Goal: Task Accomplishment & Management: Manage account settings

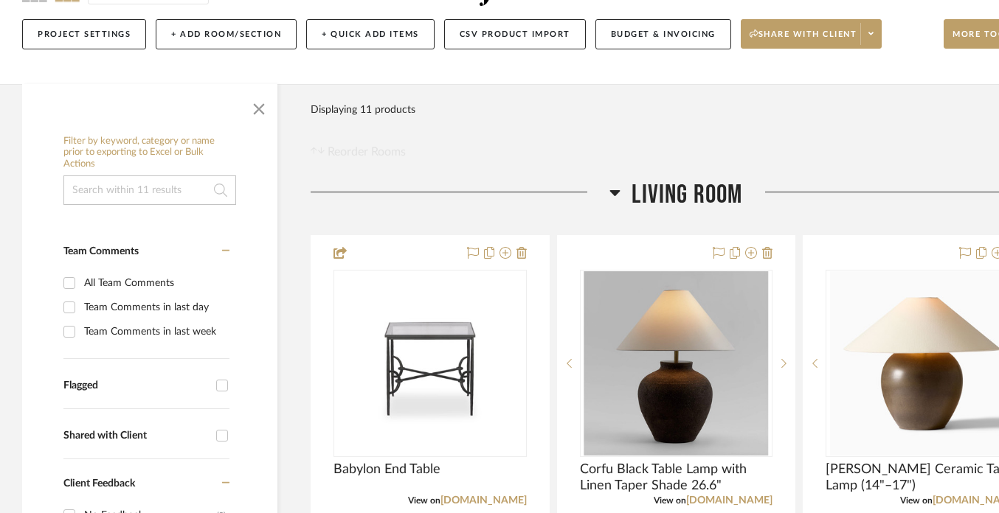
scroll to position [173, 0]
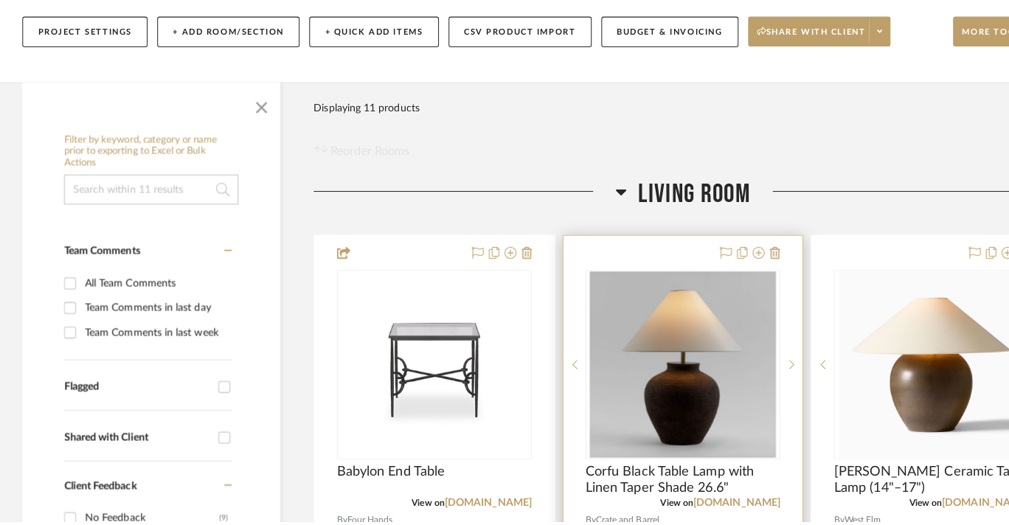
scroll to position [0, 0]
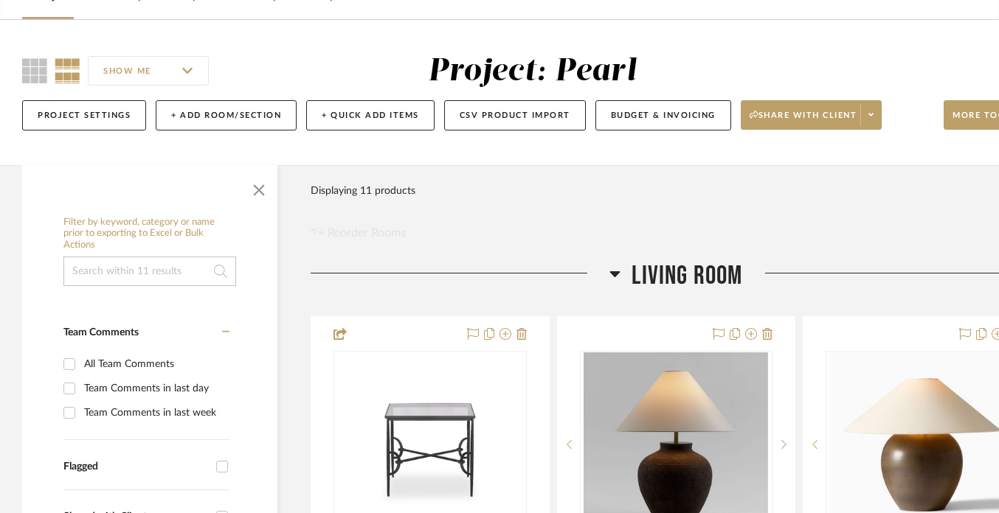
scroll to position [97, 0]
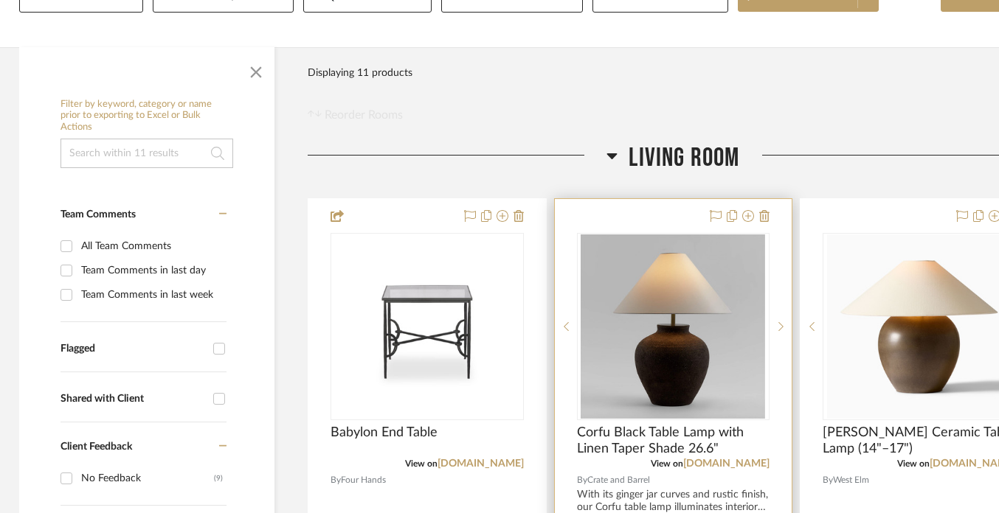
click at [625, 213] on div at bounding box center [674, 522] width 238 height 646
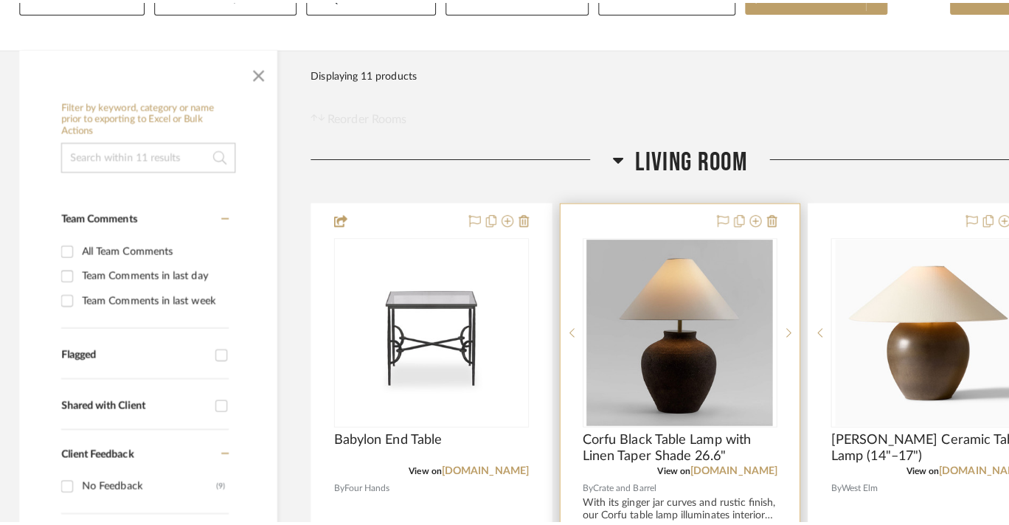
scroll to position [0, 0]
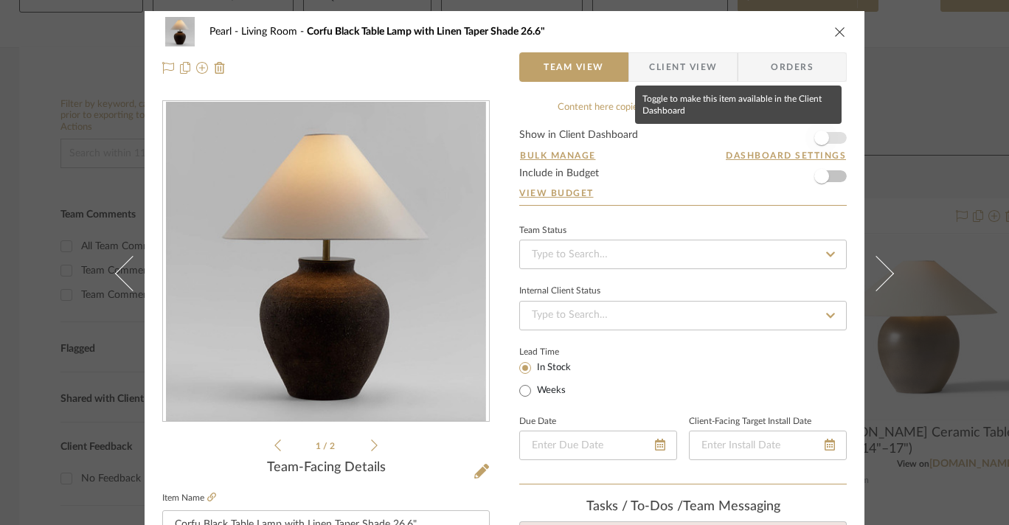
click at [818, 132] on span "button" at bounding box center [821, 138] width 15 height 15
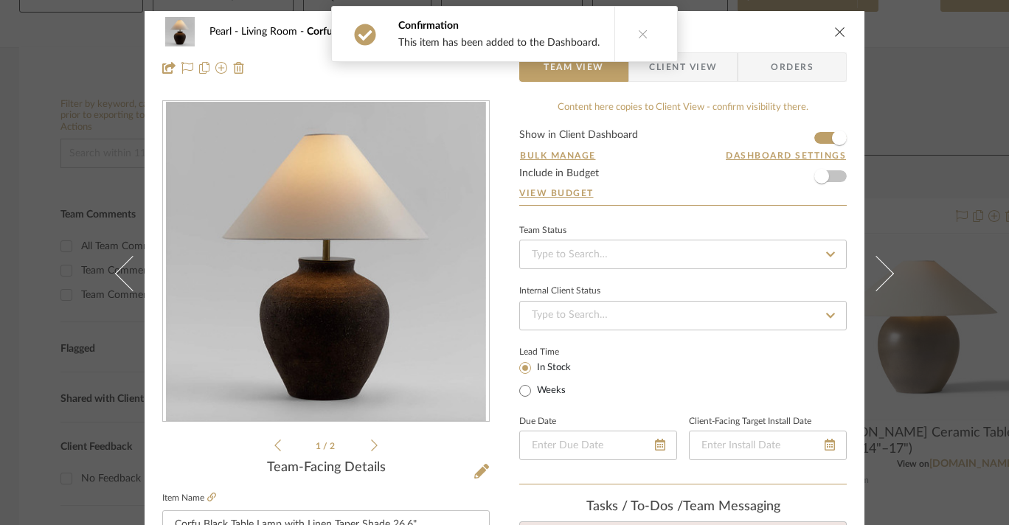
click at [839, 33] on icon "close" at bounding box center [840, 32] width 12 height 12
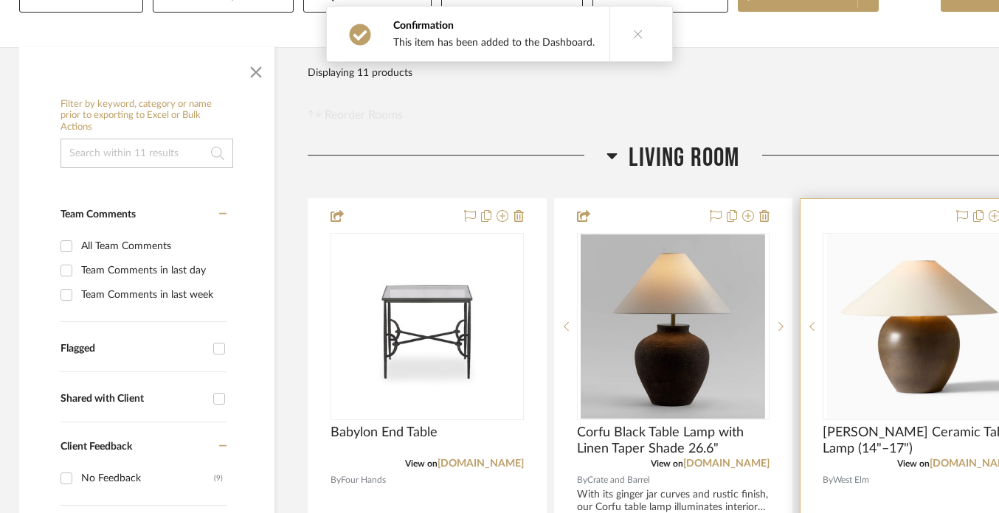
click at [881, 219] on div at bounding box center [919, 522] width 238 height 646
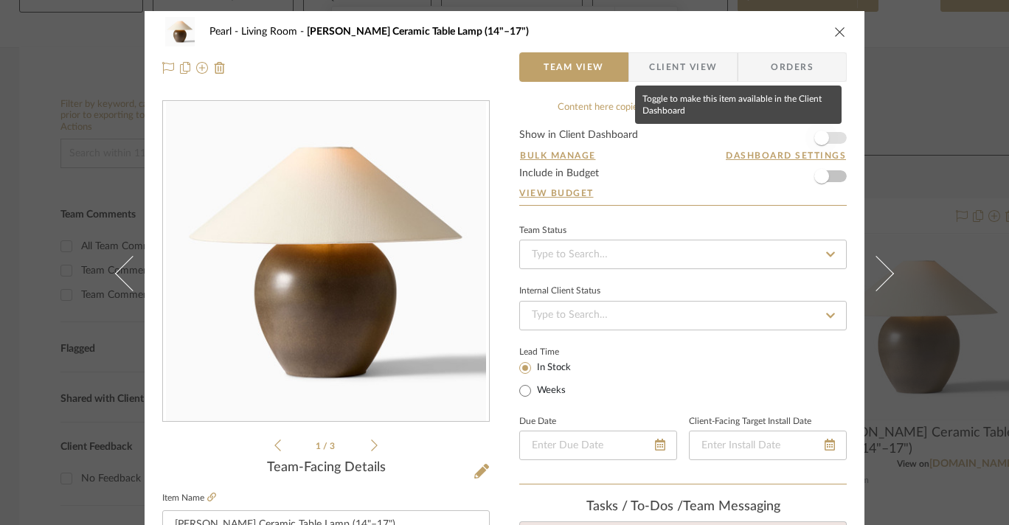
click at [825, 137] on span "button" at bounding box center [822, 138] width 32 height 32
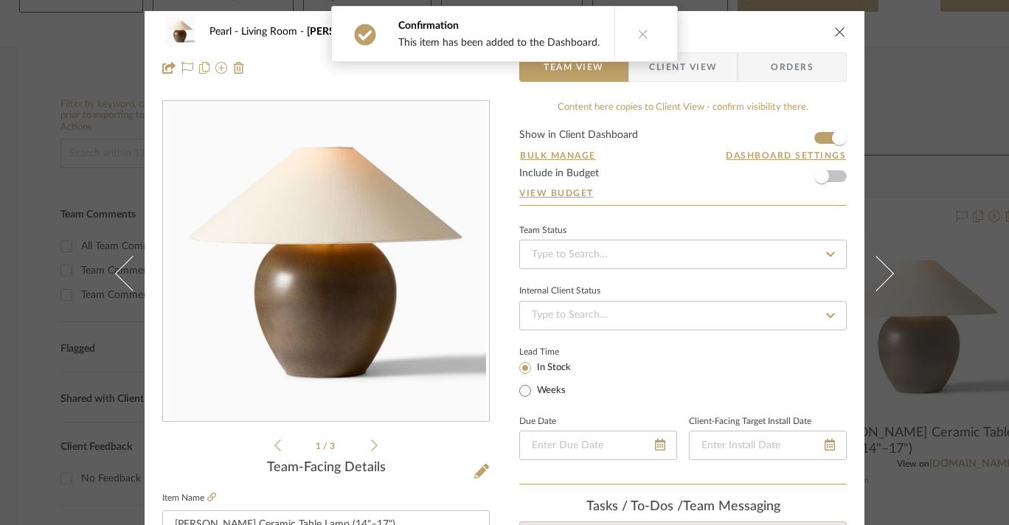
click at [834, 35] on icon "close" at bounding box center [840, 32] width 12 height 12
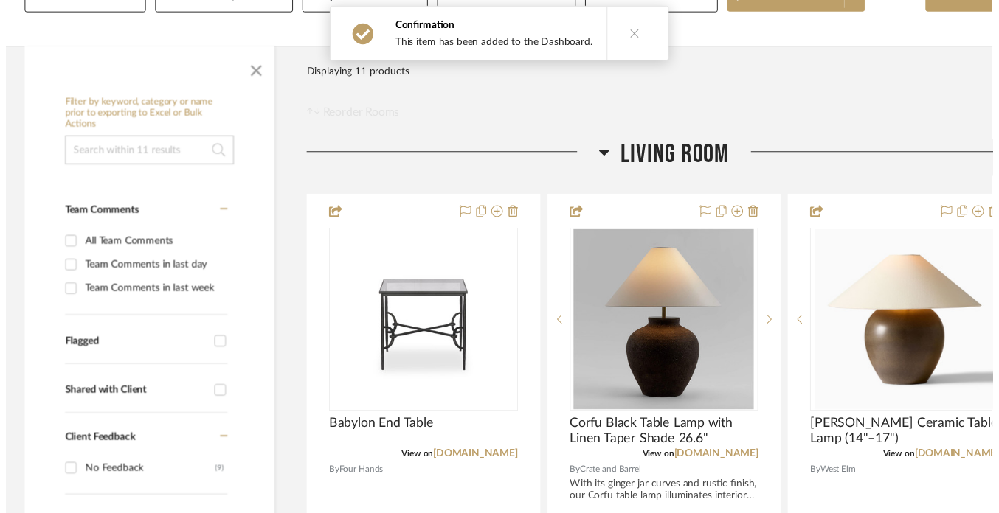
scroll to position [204, 3]
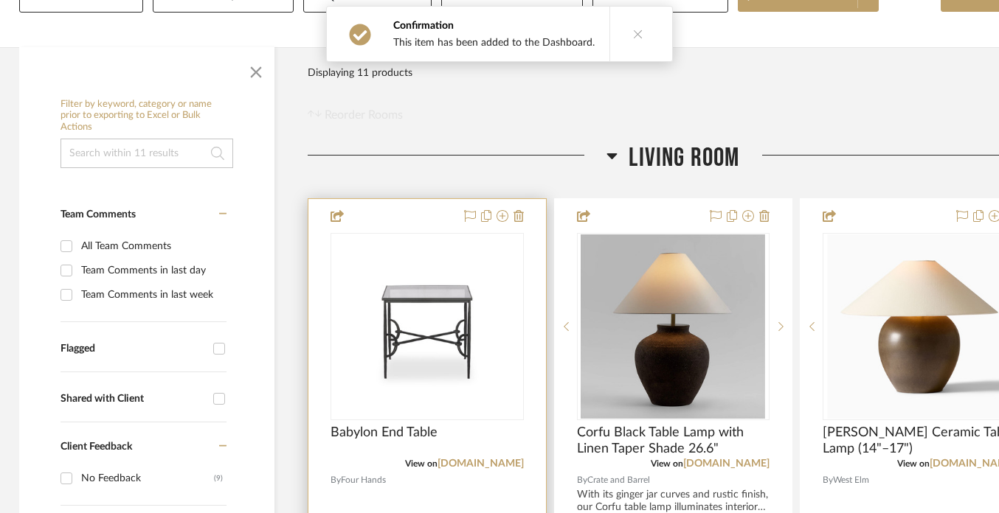
click at [436, 222] on div at bounding box center [427, 522] width 238 height 646
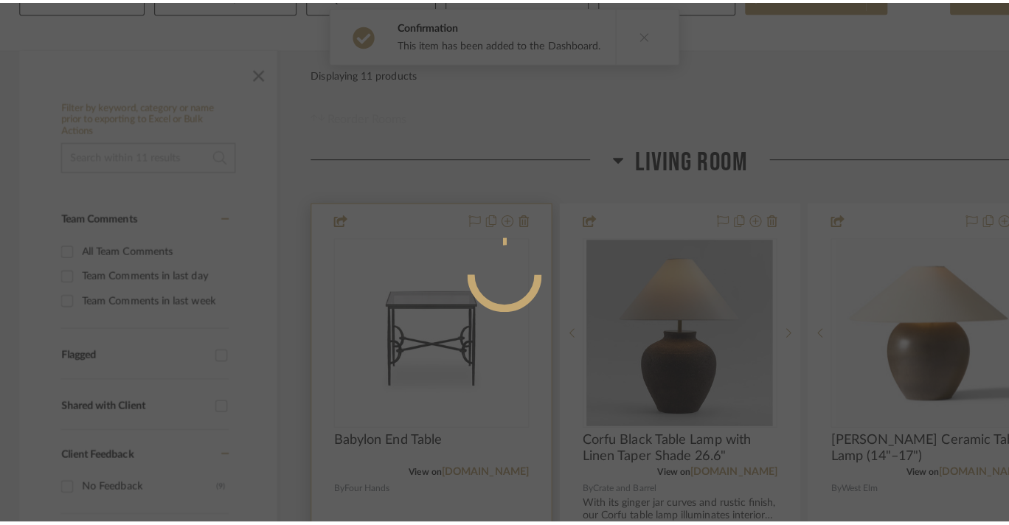
scroll to position [0, 0]
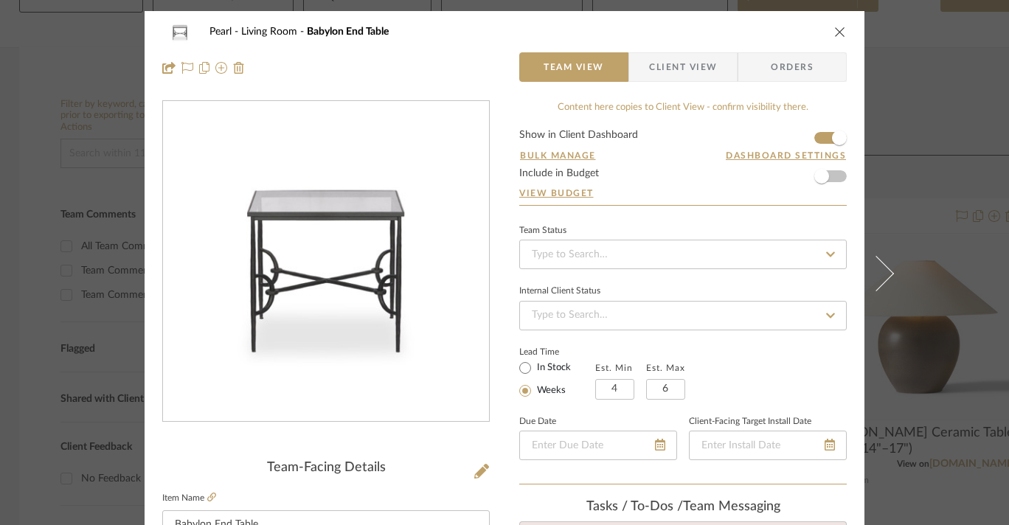
click at [835, 31] on icon "close" at bounding box center [840, 32] width 12 height 12
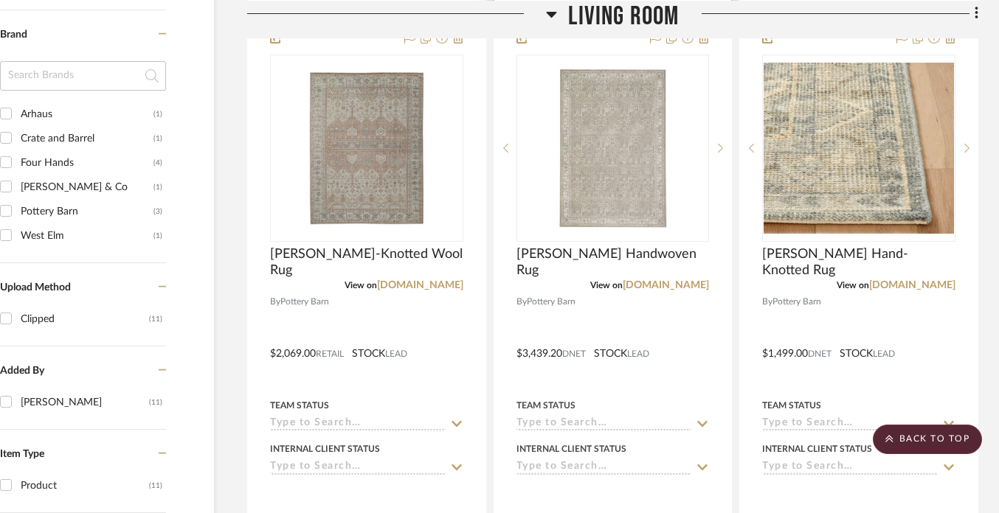
scroll to position [1020, 63]
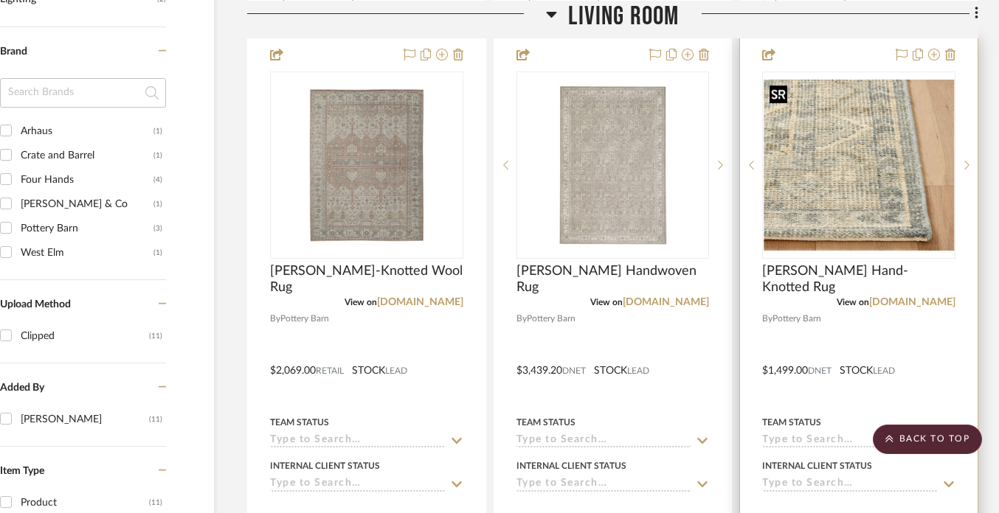
click at [847, 165] on img "0" at bounding box center [859, 165] width 190 height 171
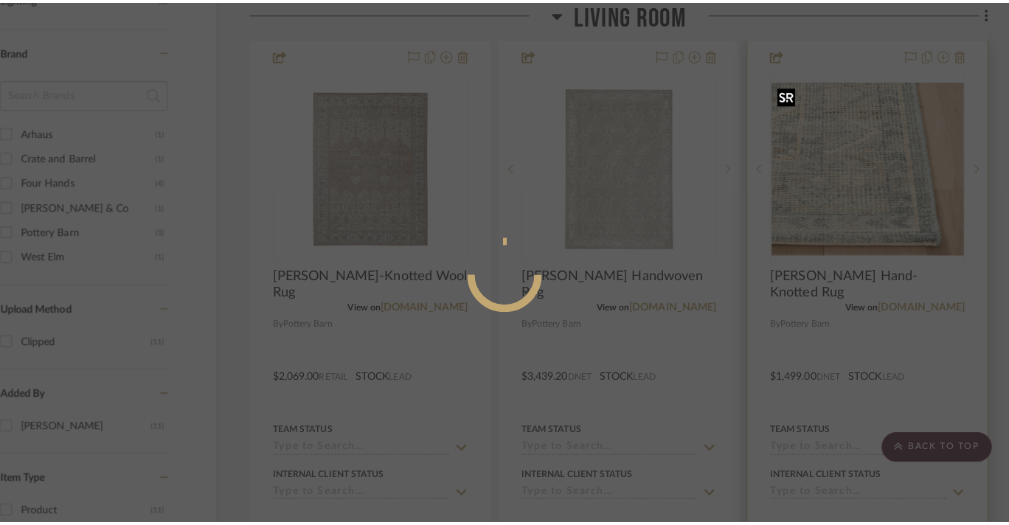
scroll to position [0, 0]
